Goal: Task Accomplishment & Management: Manage account settings

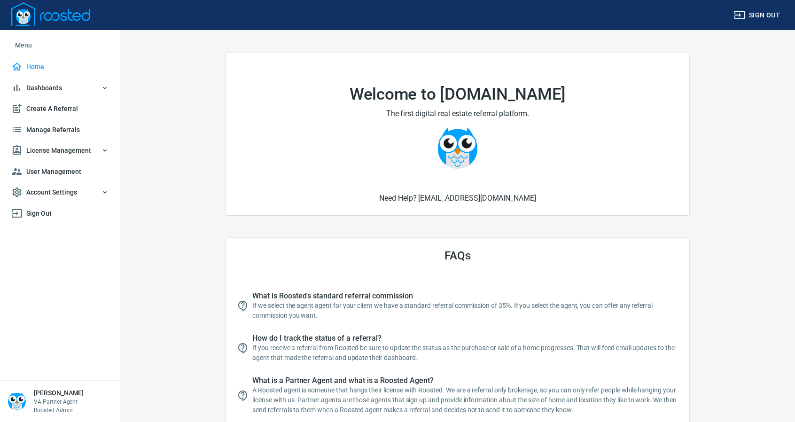
click at [50, 148] on span "License Management" at bounding box center [59, 151] width 97 height 12
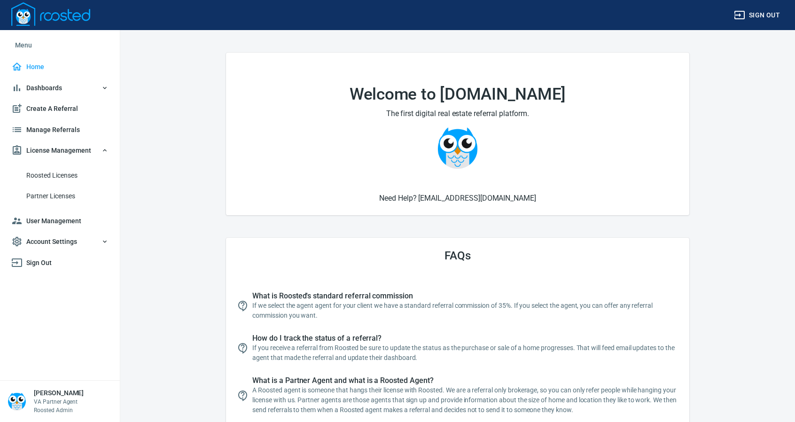
click at [59, 175] on span "Roosted Licenses" at bounding box center [67, 176] width 82 height 12
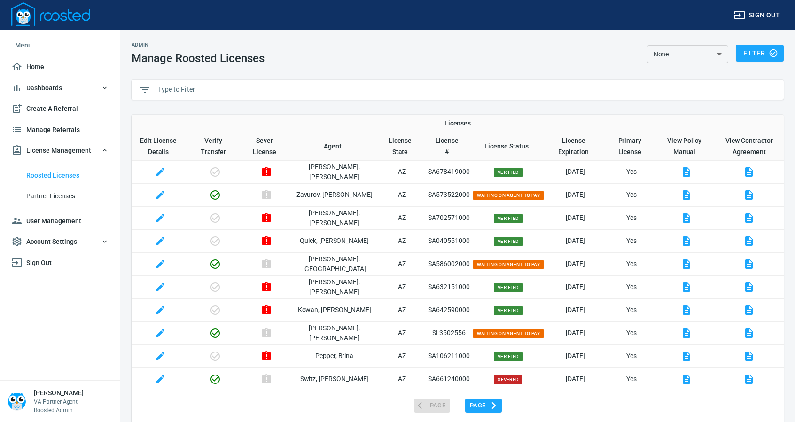
click at [202, 87] on input "text" at bounding box center [467, 90] width 618 height 14
paste input "SA698306000"
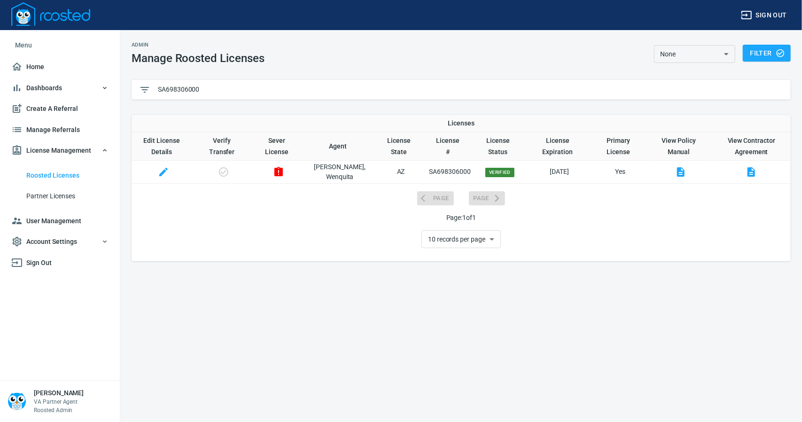
type input "SA698306000"
click at [283, 168] on icon "button" at bounding box center [278, 171] width 8 height 9
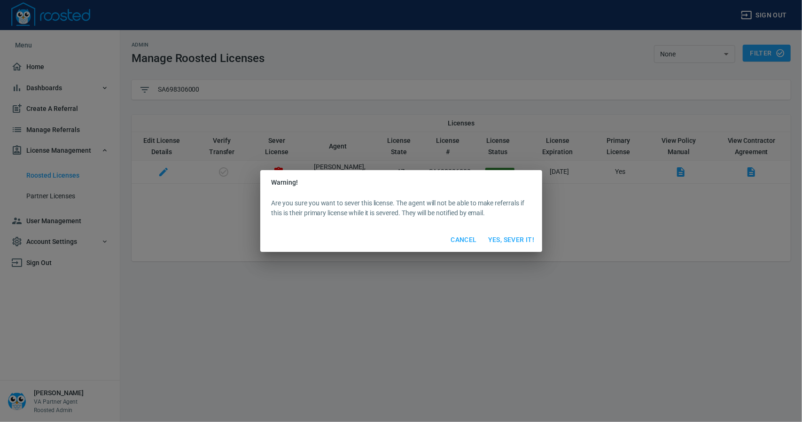
click at [499, 239] on span "Yes, Sever It!" at bounding box center [511, 240] width 47 height 12
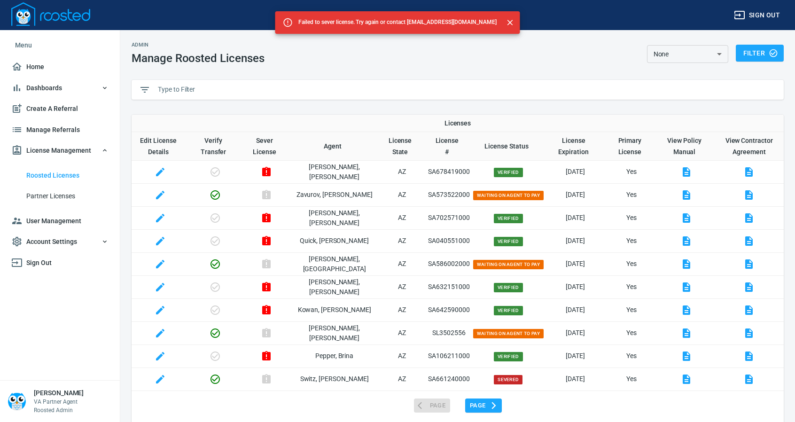
click at [195, 87] on input "text" at bounding box center [467, 90] width 618 height 14
paste input "SA698306000"
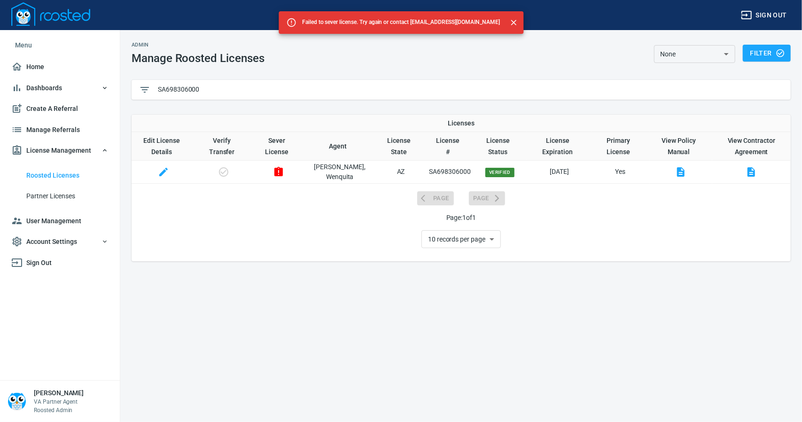
type input "SA698306000"
click at [280, 171] on icon "button" at bounding box center [278, 171] width 8 height 9
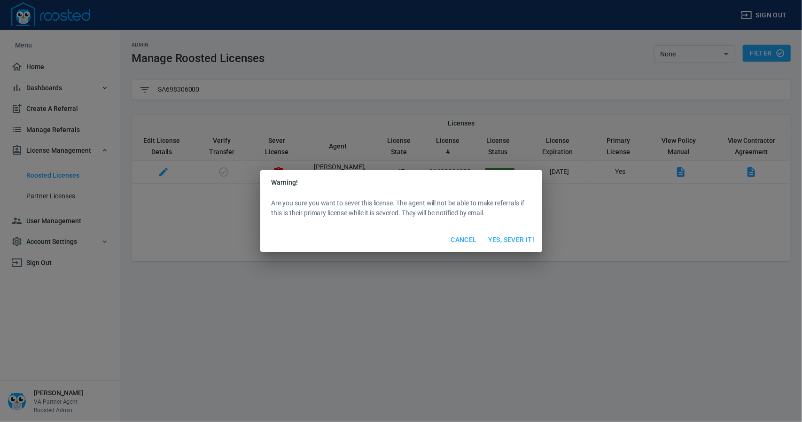
click at [496, 239] on span "Yes, Sever It!" at bounding box center [511, 240] width 47 height 12
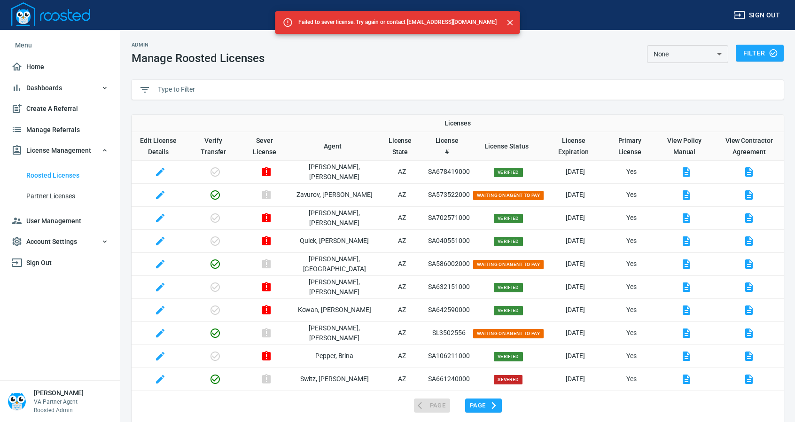
drag, startPoint x: 209, startPoint y: 91, endPoint x: 211, endPoint y: 86, distance: 5.9
click at [209, 90] on input "text" at bounding box center [467, 90] width 618 height 14
paste input "SA698306000"
type input "SA698306000"
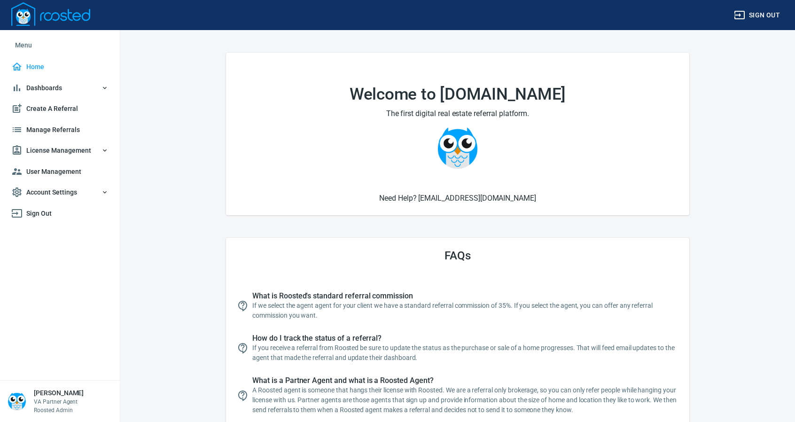
click at [47, 147] on span "License Management" at bounding box center [59, 151] width 97 height 12
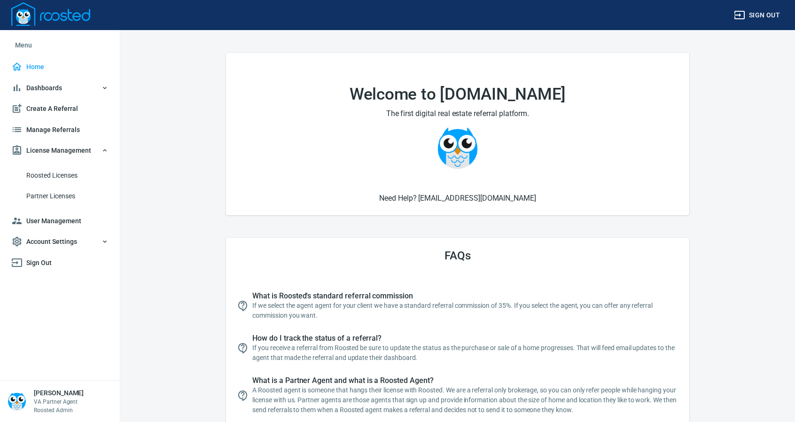
click at [55, 174] on span "Roosted Licenses" at bounding box center [67, 176] width 82 height 12
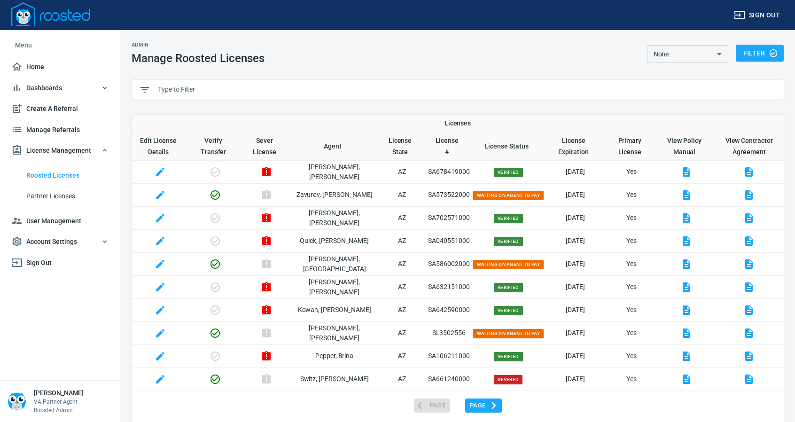
click at [223, 88] on input "text" at bounding box center [467, 90] width 618 height 14
paste input "SA698306000"
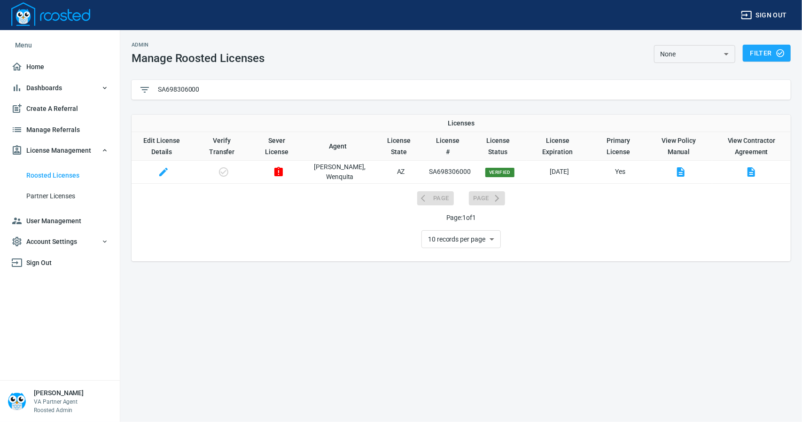
type input "SA698306000"
click at [279, 173] on icon "button" at bounding box center [278, 171] width 8 height 9
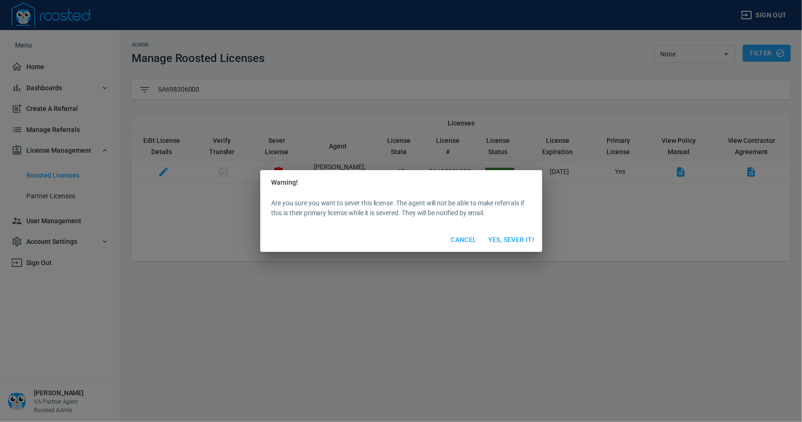
click at [520, 240] on span "Yes, Sever It!" at bounding box center [511, 240] width 47 height 12
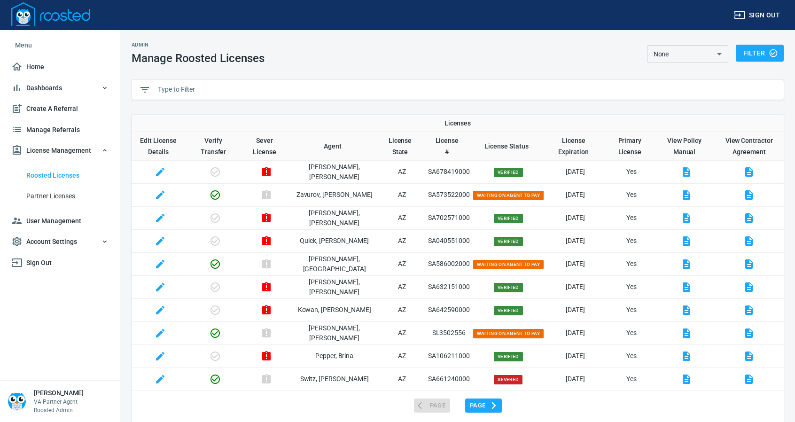
click at [175, 91] on input "text" at bounding box center [467, 90] width 618 height 14
paste input "SA698306000"
type input "SA698306000"
